Goal: Information Seeking & Learning: Learn about a topic

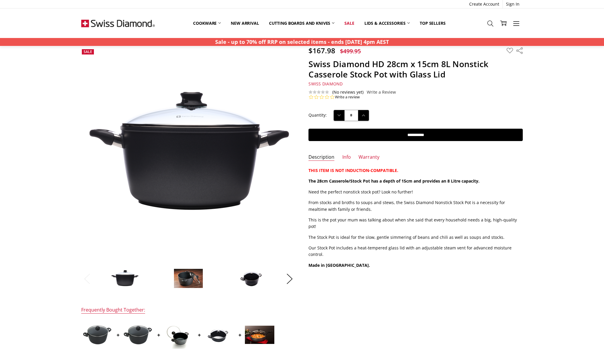
scroll to position [13, 0]
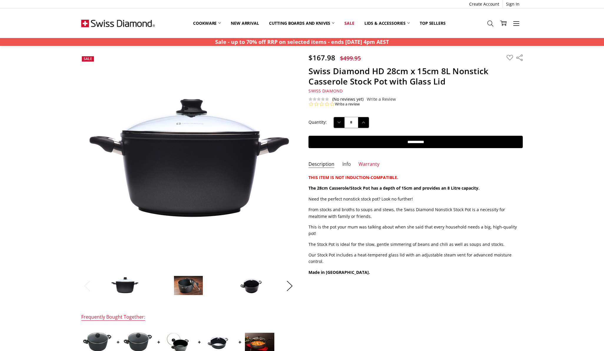
click at [347, 162] on link "Info" at bounding box center [346, 164] width 9 height 7
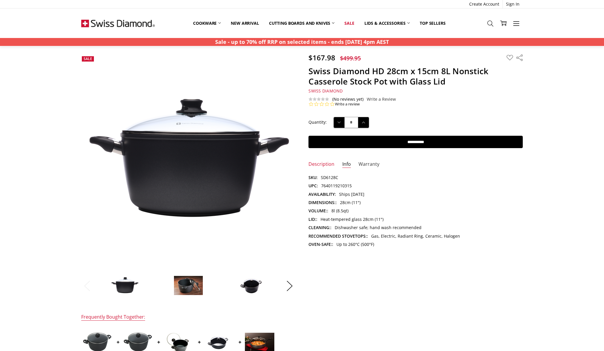
click at [366, 162] on link "Warranty" at bounding box center [368, 164] width 21 height 7
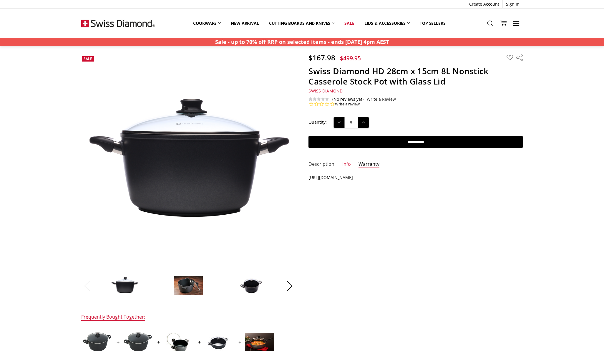
click at [324, 164] on link "Description" at bounding box center [321, 164] width 26 height 7
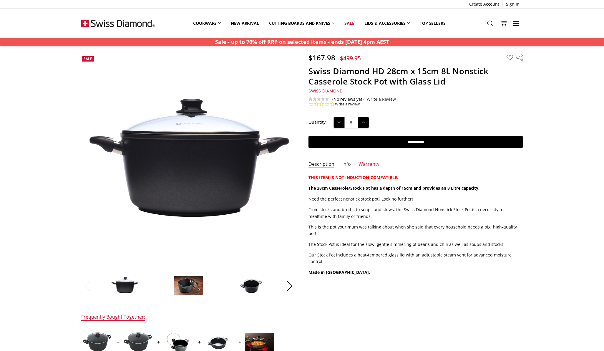
drag, startPoint x: 345, startPoint y: 164, endPoint x: 347, endPoint y: 169, distance: 5.1
click at [345, 164] on link "Info" at bounding box center [346, 164] width 9 height 7
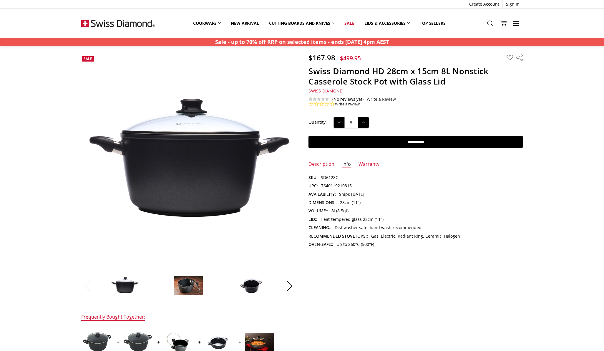
click at [191, 287] on img at bounding box center [188, 285] width 29 height 20
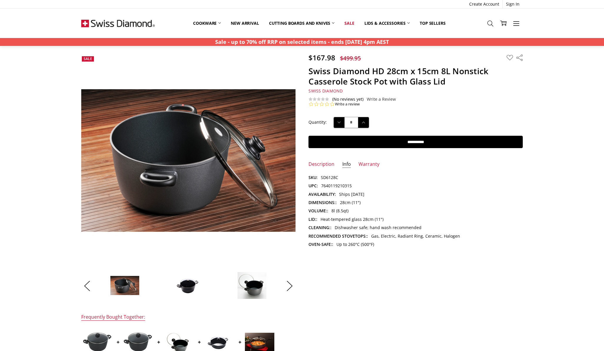
click at [248, 288] on img at bounding box center [251, 285] width 29 height 27
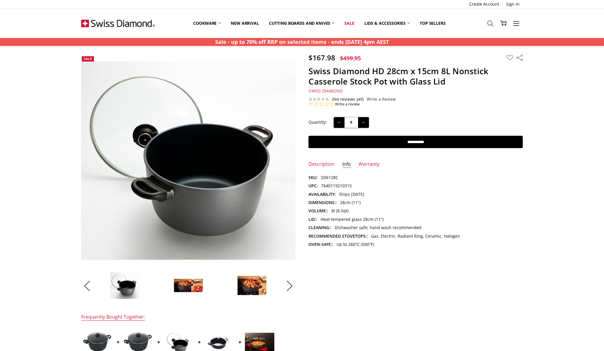
click at [188, 287] on img at bounding box center [188, 285] width 29 height 14
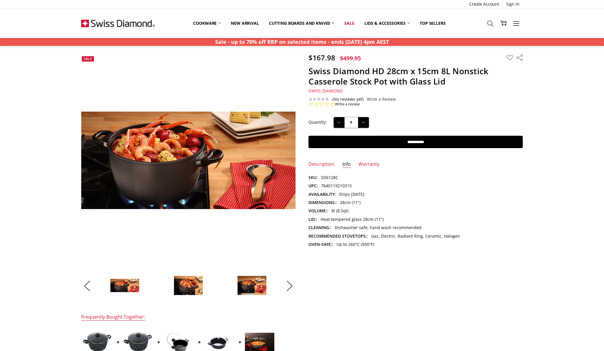
click at [195, 288] on img at bounding box center [188, 285] width 29 height 20
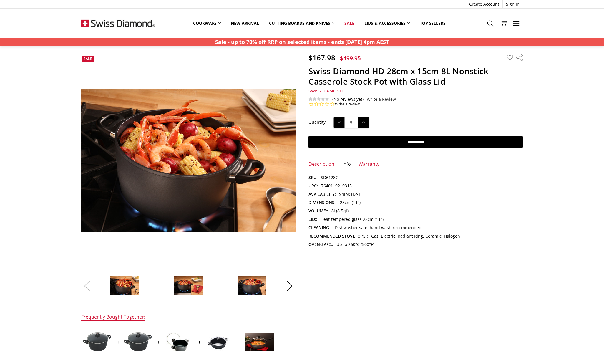
click at [87, 288] on button "Previous" at bounding box center [87, 286] width 12 height 18
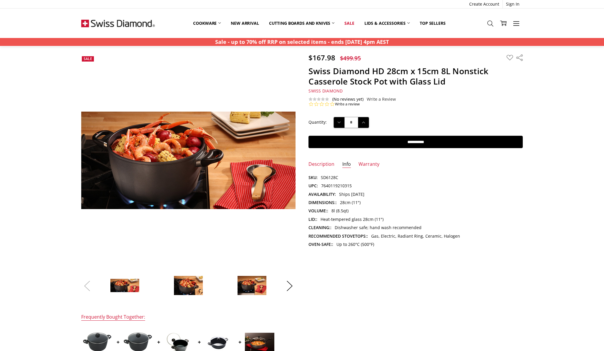
click at [87, 288] on button "Previous" at bounding box center [87, 286] width 12 height 18
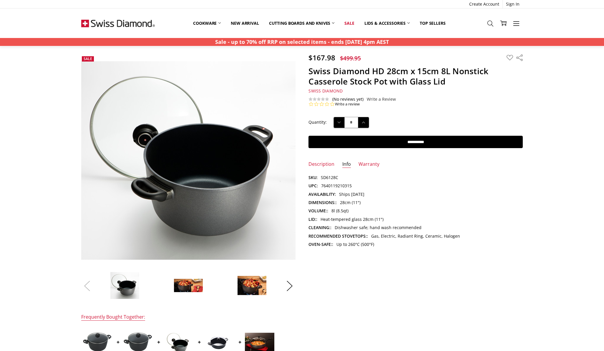
click at [87, 288] on button "Previous" at bounding box center [87, 286] width 12 height 18
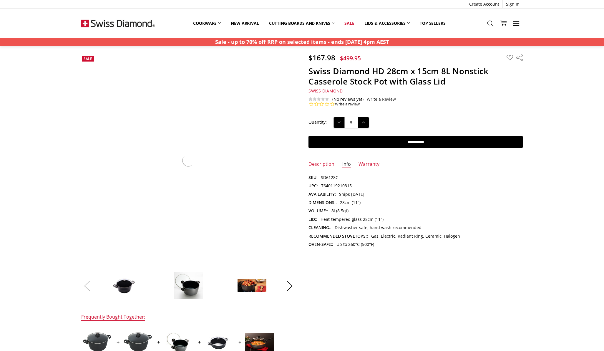
click at [87, 288] on button "Previous" at bounding box center [87, 286] width 12 height 18
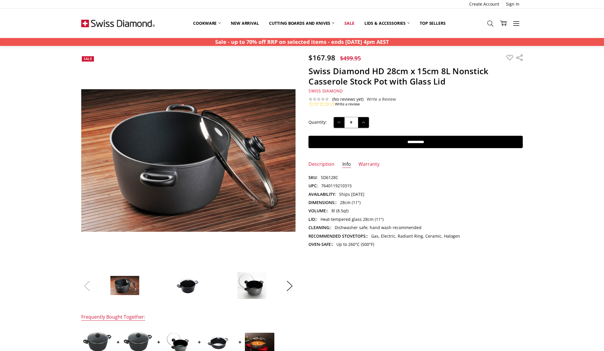
click at [89, 287] on button "Previous" at bounding box center [87, 286] width 12 height 18
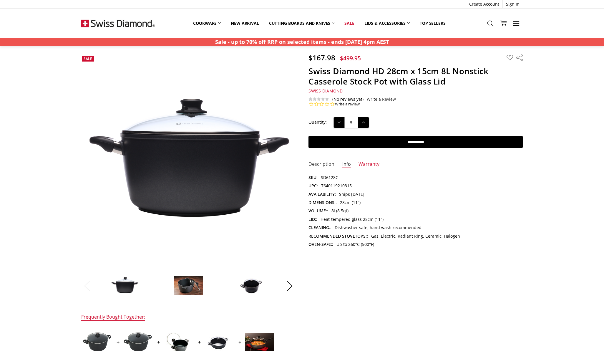
click at [320, 162] on link "Description" at bounding box center [321, 164] width 26 height 7
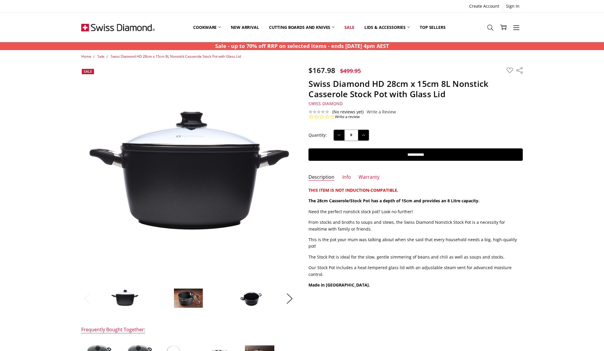
scroll to position [0, 0]
